Goal: Task Accomplishment & Management: Use online tool/utility

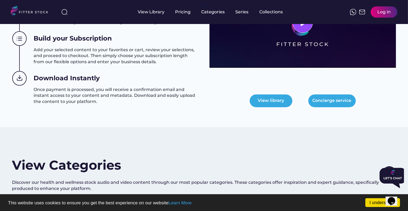
scroll to position [247, 0]
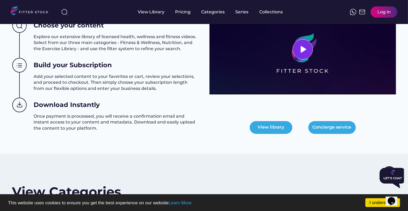
click at [301, 55] on div at bounding box center [303, 49] width 20 height 20
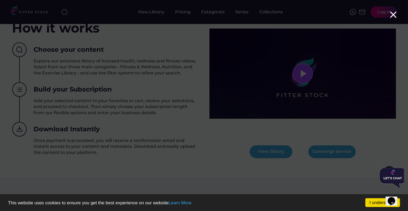
scroll to position [221, 0]
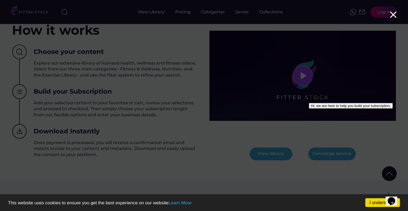
click at [376, 104] on div "Hi, how can we help you with your subscription Hi, we are here to help you buil…" at bounding box center [357, 101] width 96 height 14
click at [394, 17] on icon at bounding box center [393, 14] width 11 height 11
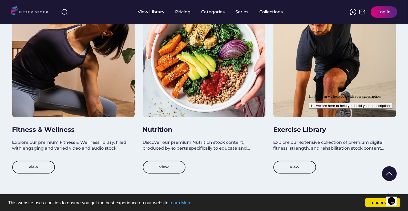
scroll to position [482, 0]
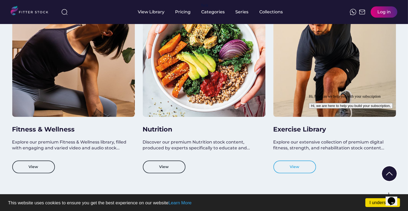
click at [297, 169] on button "View" at bounding box center [294, 166] width 43 height 13
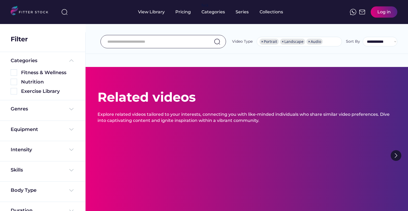
select select "**********"
